Goal: Task Accomplishment & Management: Manage account settings

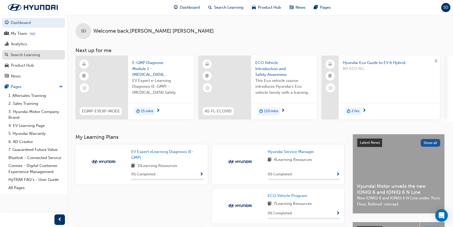
click at [17, 54] on div "Search Learning" at bounding box center [25, 55] width 29 height 6
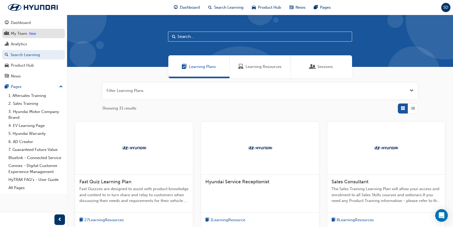
click at [26, 33] on div "My Team" at bounding box center [19, 34] width 17 height 6
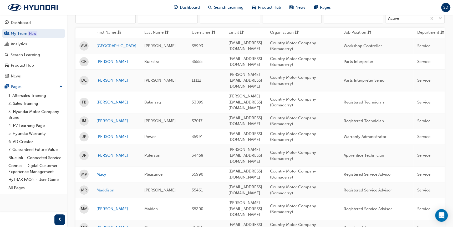
scroll to position [79, 0]
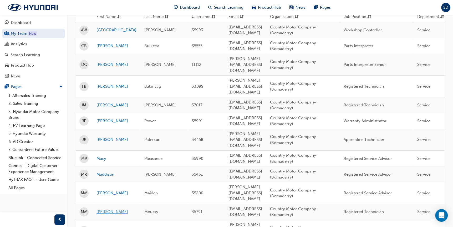
click at [102, 209] on link "[PERSON_NAME]" at bounding box center [117, 212] width 40 height 6
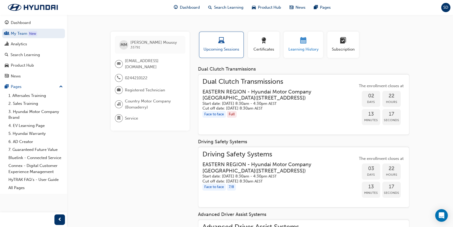
click at [290, 49] on span "Learning History" at bounding box center [304, 49] width 32 height 6
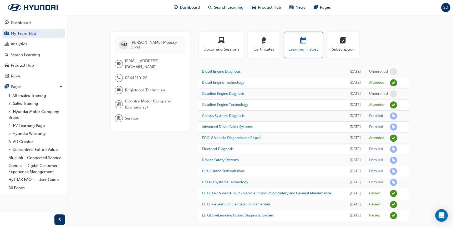
click at [216, 70] on link "Diesel Engine Diagnosis" at bounding box center [221, 71] width 39 height 4
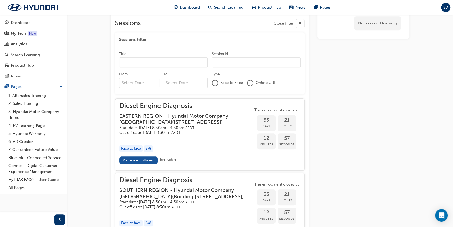
scroll to position [369, 0]
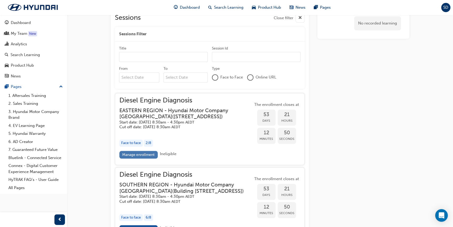
click at [140, 158] on link "Manage enrollment" at bounding box center [138, 155] width 38 height 8
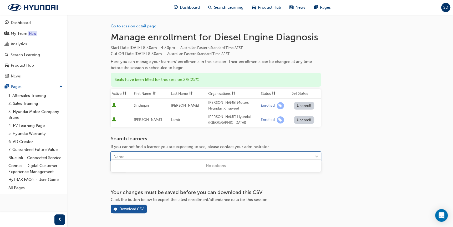
click at [130, 152] on div "Name" at bounding box center [212, 156] width 202 height 9
click at [317, 153] on span "down-icon" at bounding box center [317, 156] width 4 height 7
click at [316, 153] on span "down-icon" at bounding box center [317, 156] width 4 height 7
type input "ma"
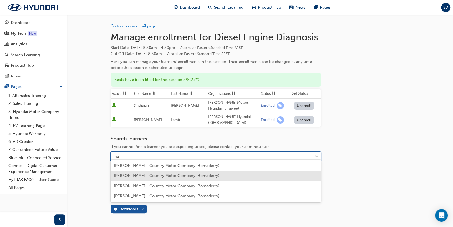
click at [135, 176] on span "[PERSON_NAME] - Country Motor Company (Bomaderry)" at bounding box center [167, 175] width 106 height 5
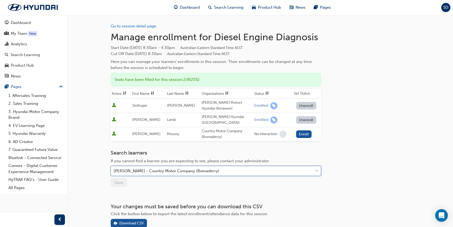
scroll to position [26, 0]
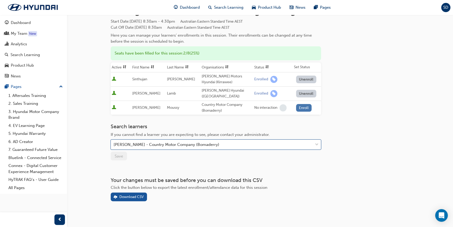
click at [301, 104] on button "Enroll" at bounding box center [304, 108] width 16 height 8
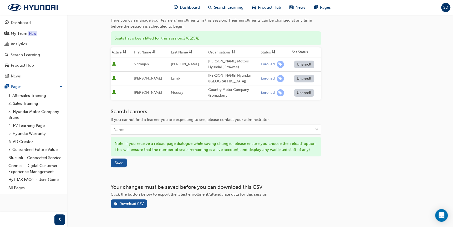
scroll to position [54, 0]
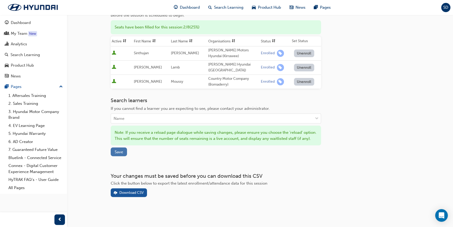
click at [115, 149] on span "Save" at bounding box center [119, 151] width 8 height 5
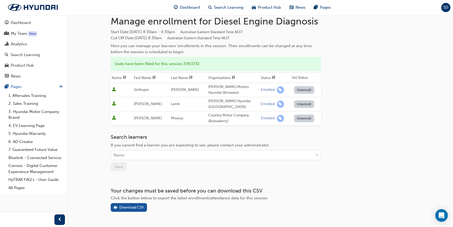
scroll to position [0, 0]
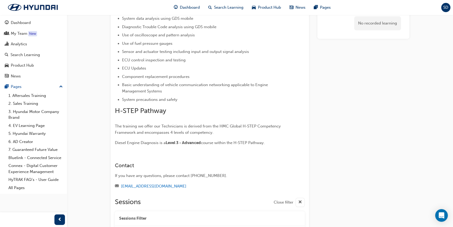
scroll to position [54, 0]
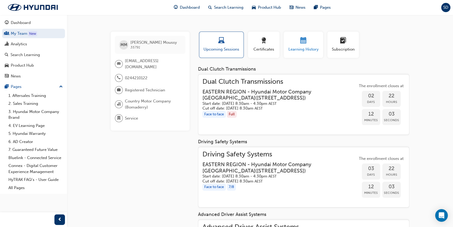
click at [295, 48] on span "Learning History" at bounding box center [304, 49] width 32 height 6
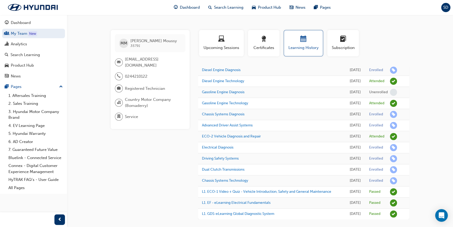
scroll to position [26, 0]
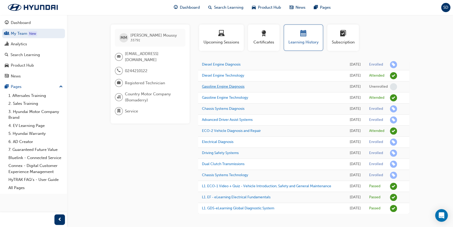
click at [221, 84] on link "Gasoline Engine Diagnosis" at bounding box center [223, 86] width 43 height 4
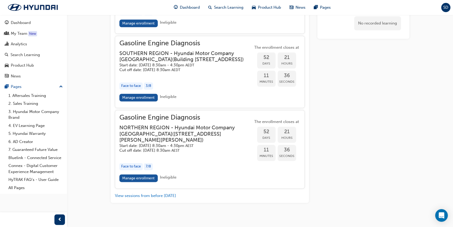
scroll to position [408, 0]
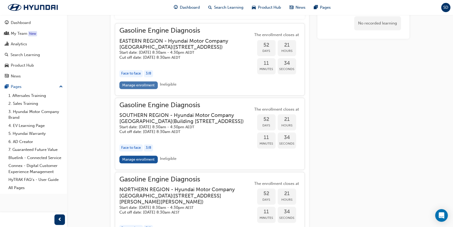
click at [131, 89] on link "Manage enrollment" at bounding box center [138, 85] width 38 height 8
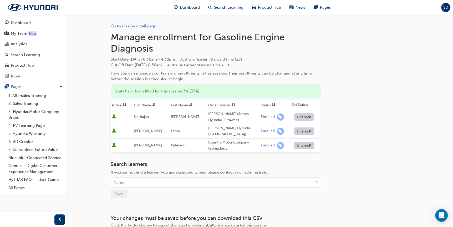
click at [170, 161] on h3 "Search learners" at bounding box center [216, 164] width 210 height 6
